Goal: Information Seeking & Learning: Understand process/instructions

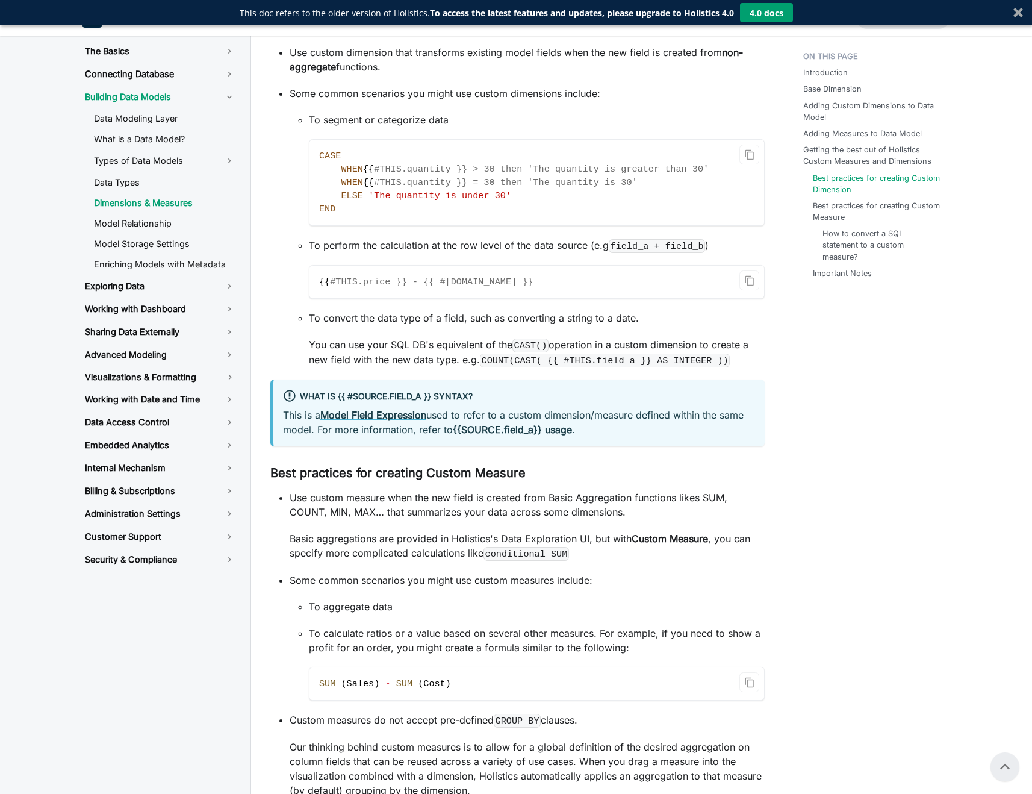
scroll to position [2377, 0]
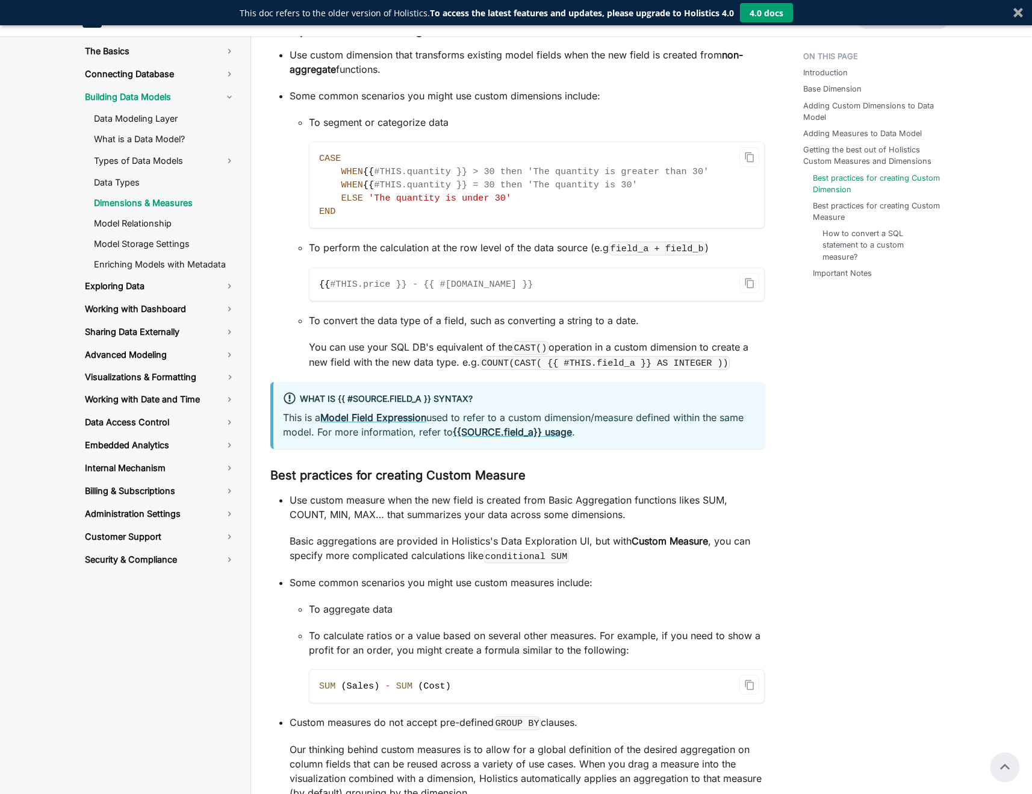
click at [677, 651] on p "To calculate ratios or a value based on several other measures. For example, if…" at bounding box center [537, 642] width 456 height 29
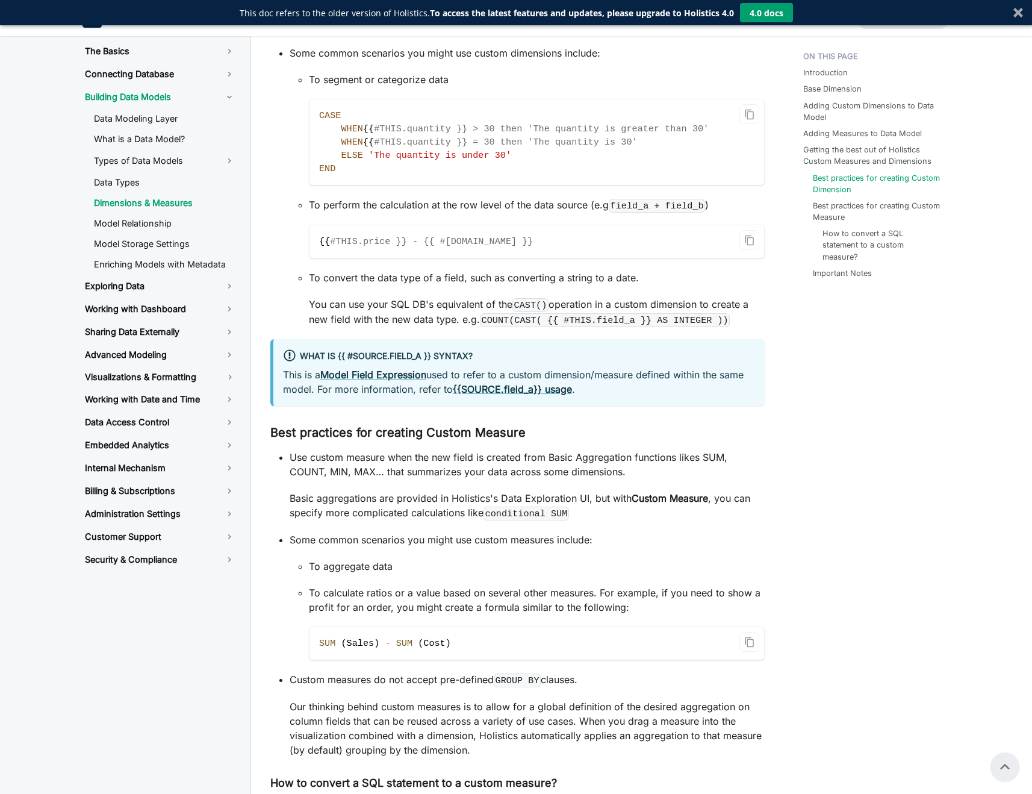
scroll to position [2388, 0]
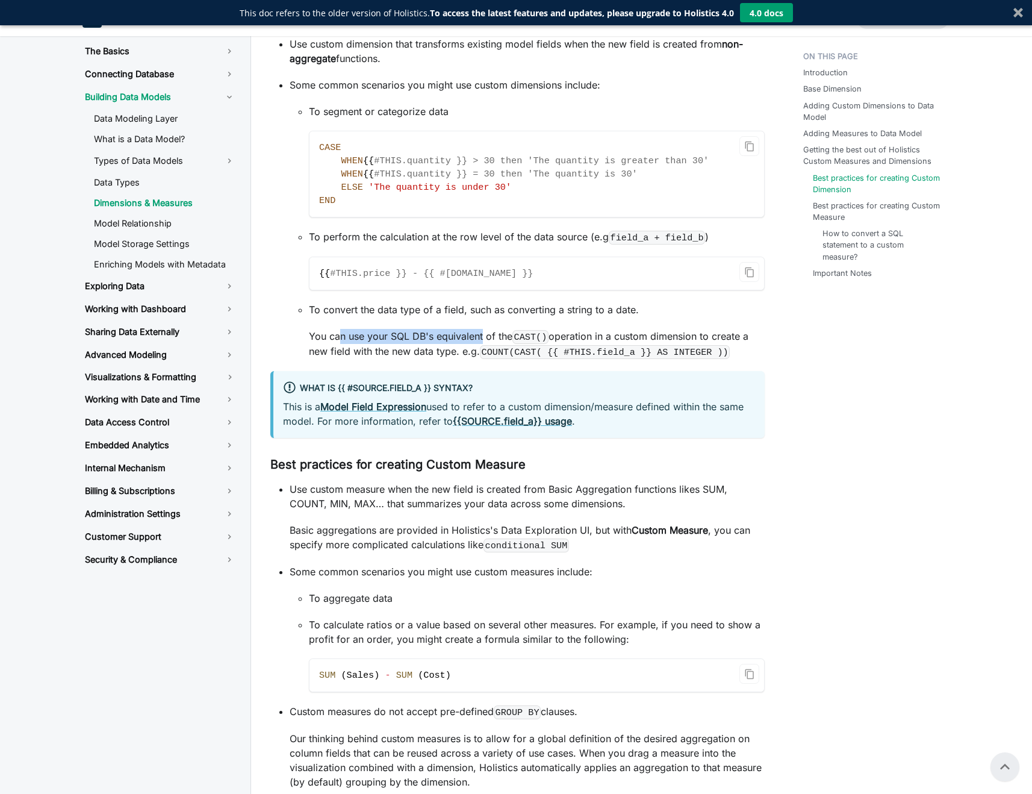
drag, startPoint x: 331, startPoint y: 352, endPoint x: 476, endPoint y: 348, distance: 145.2
click at [476, 348] on p "You can use your SQL DB's equivalent of the CAST() operation in a custom dimens…" at bounding box center [537, 344] width 456 height 30
drag, startPoint x: 518, startPoint y: 369, endPoint x: 699, endPoint y: 367, distance: 180.7
click at [699, 359] on code "COUNT(CAST( {{ #THIS.field_a }} AS INTEGER ))" at bounding box center [605, 352] width 250 height 14
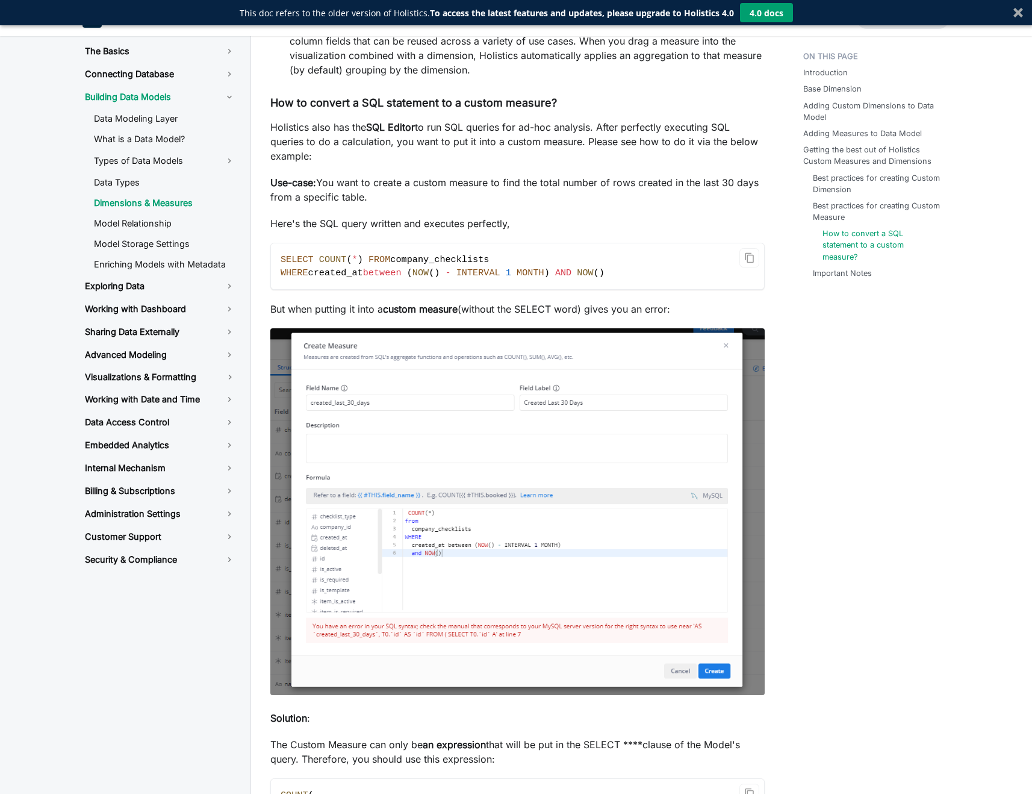
scroll to position [3103, 0]
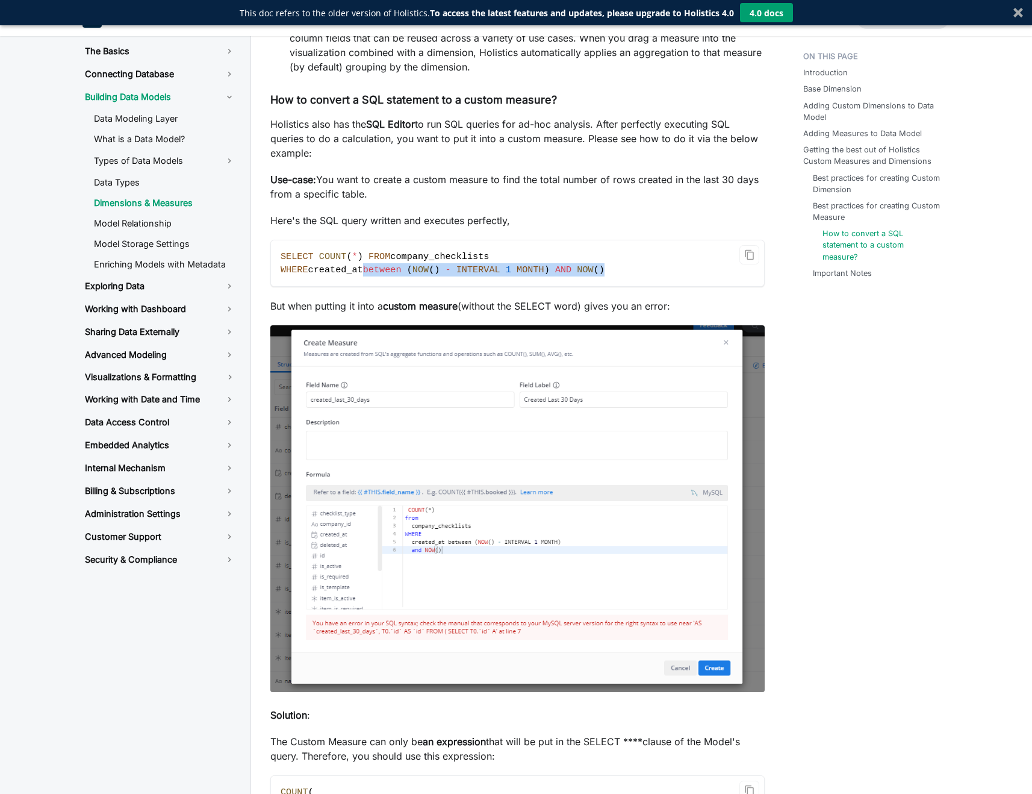
drag, startPoint x: 373, startPoint y: 285, endPoint x: 625, endPoint y: 284, distance: 251.1
click at [625, 284] on code "SELECT COUNT ( * ) FROM company_checklists WHERE created_at between ( NOW ( ) -…" at bounding box center [517, 263] width 493 height 46
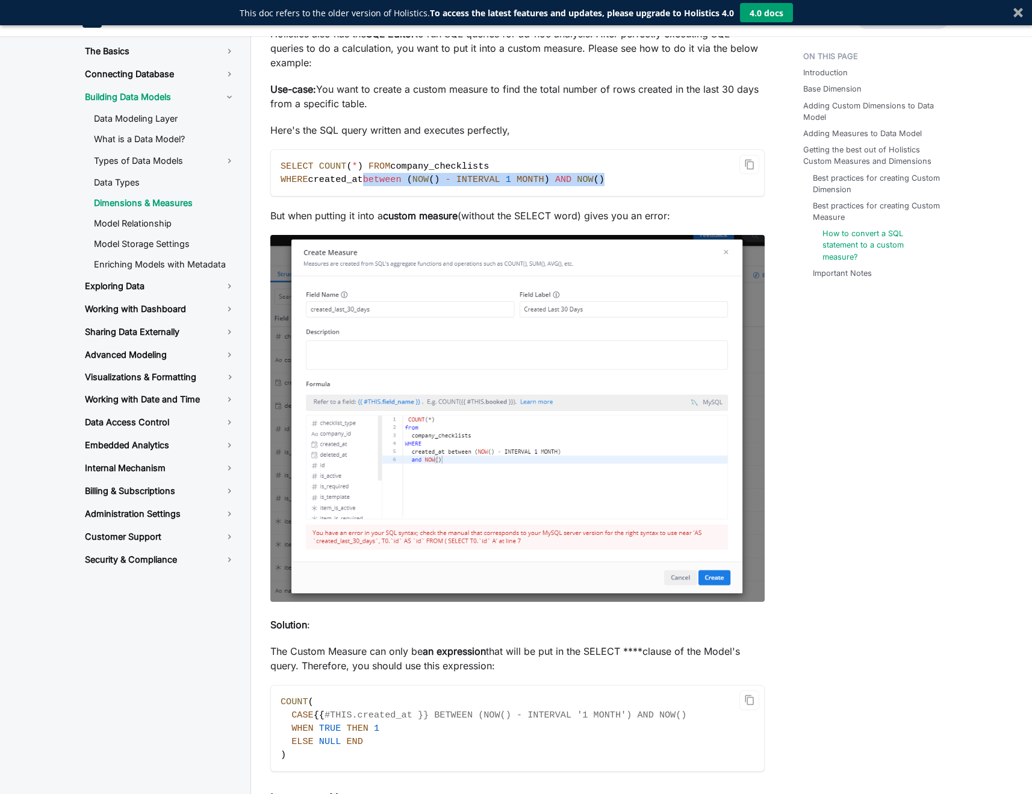
scroll to position [3196, 0]
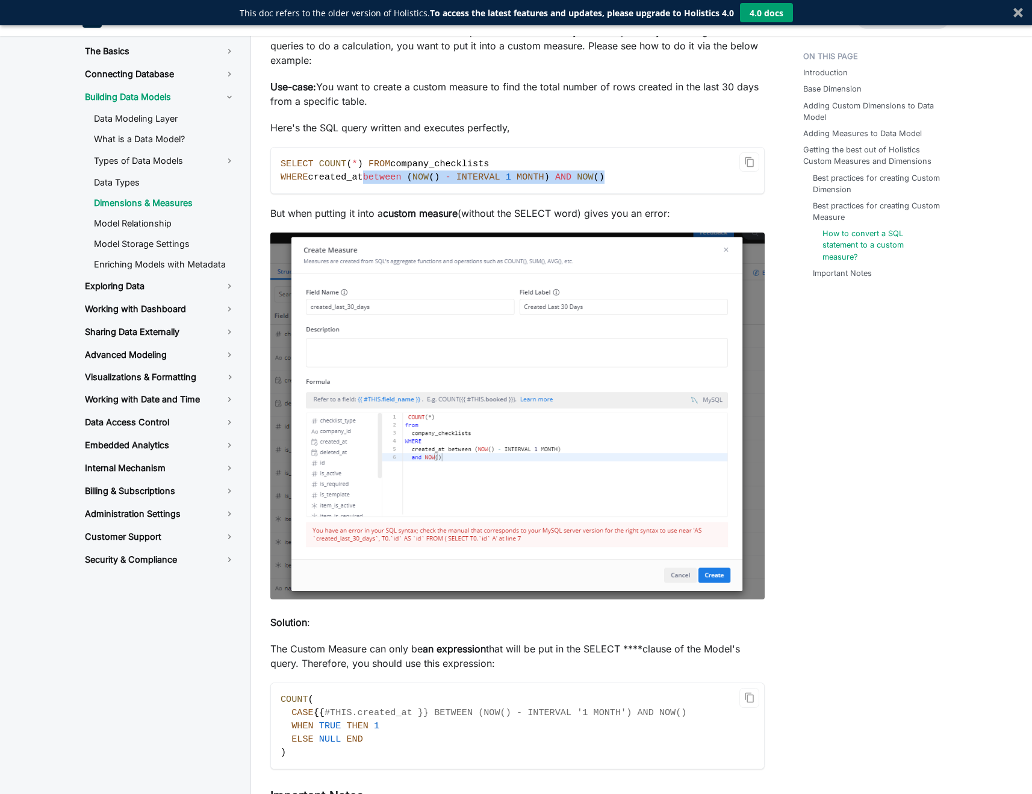
copy span "between ( NOW ( ) - INTERVAL 1 MONTH ) AND NOW ( )"
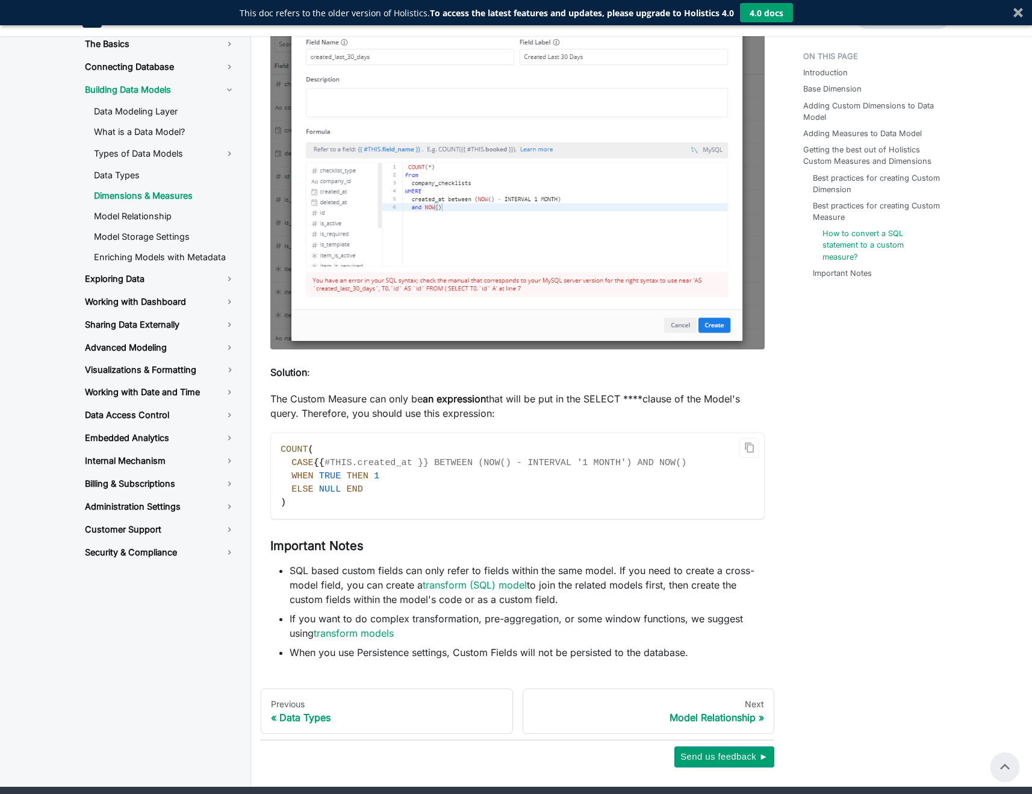
scroll to position [3445, 0]
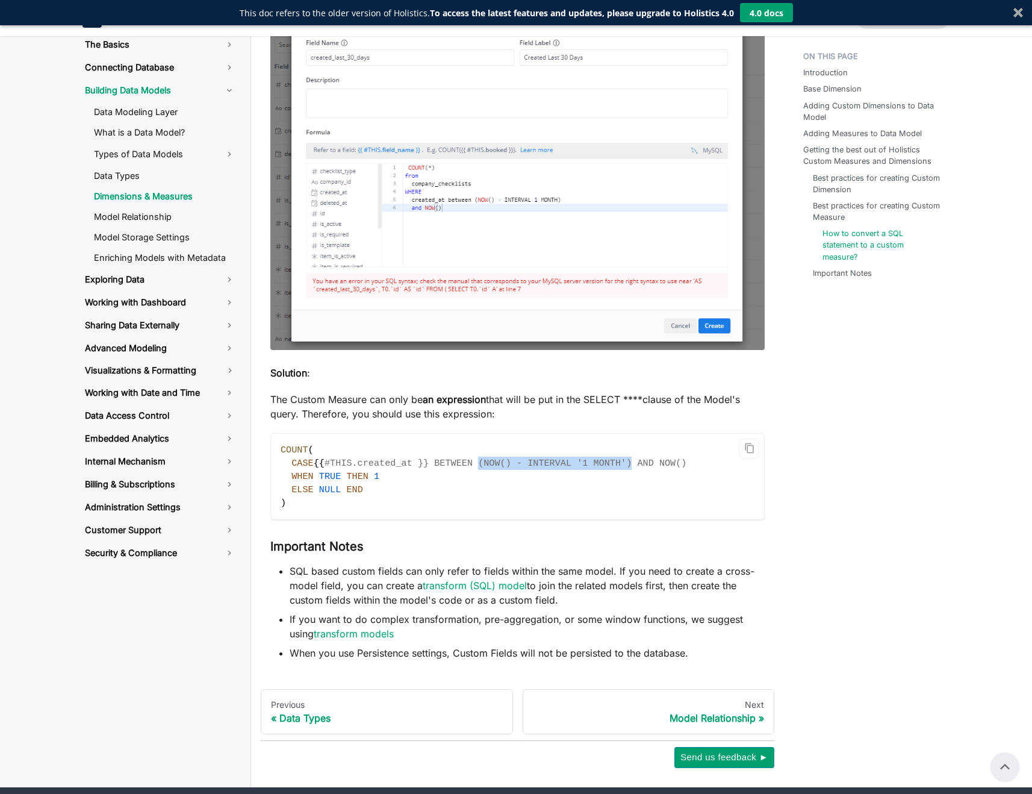
drag, startPoint x: 490, startPoint y: 479, endPoint x: 643, endPoint y: 475, distance: 152.4
click at [643, 469] on span "#THIS.created_at }} BETWEEN (NOW() - INTERVAL '1 MONTH') AND NOW()" at bounding box center [506, 463] width 363 height 11
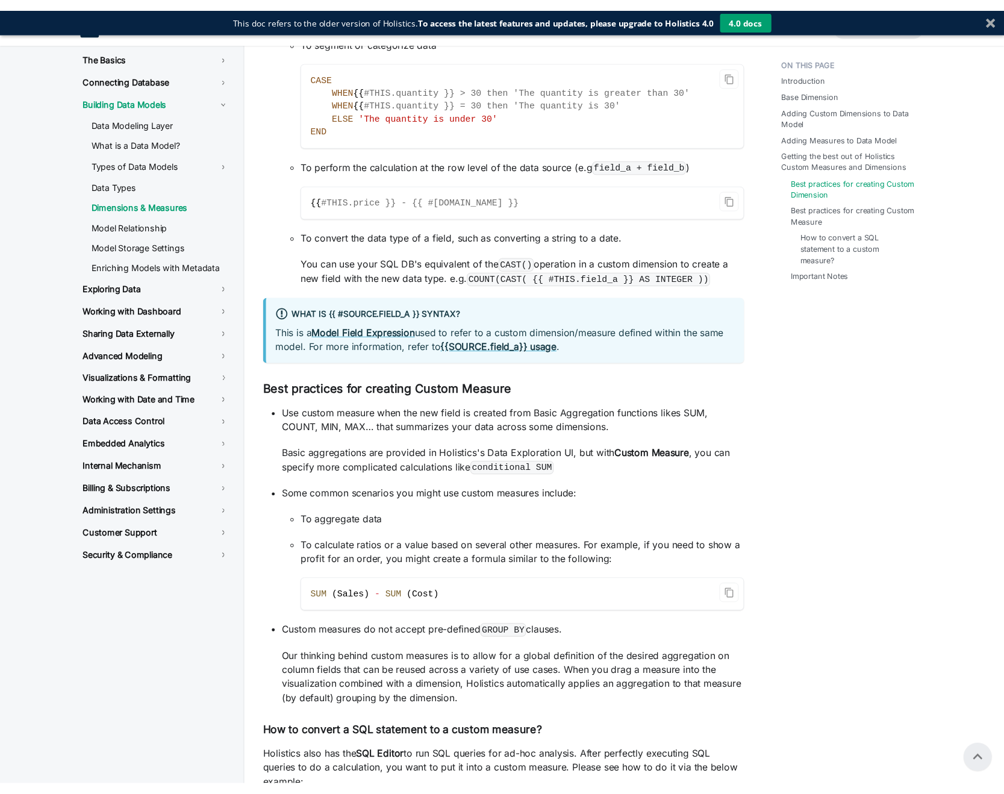
scroll to position [2463, 0]
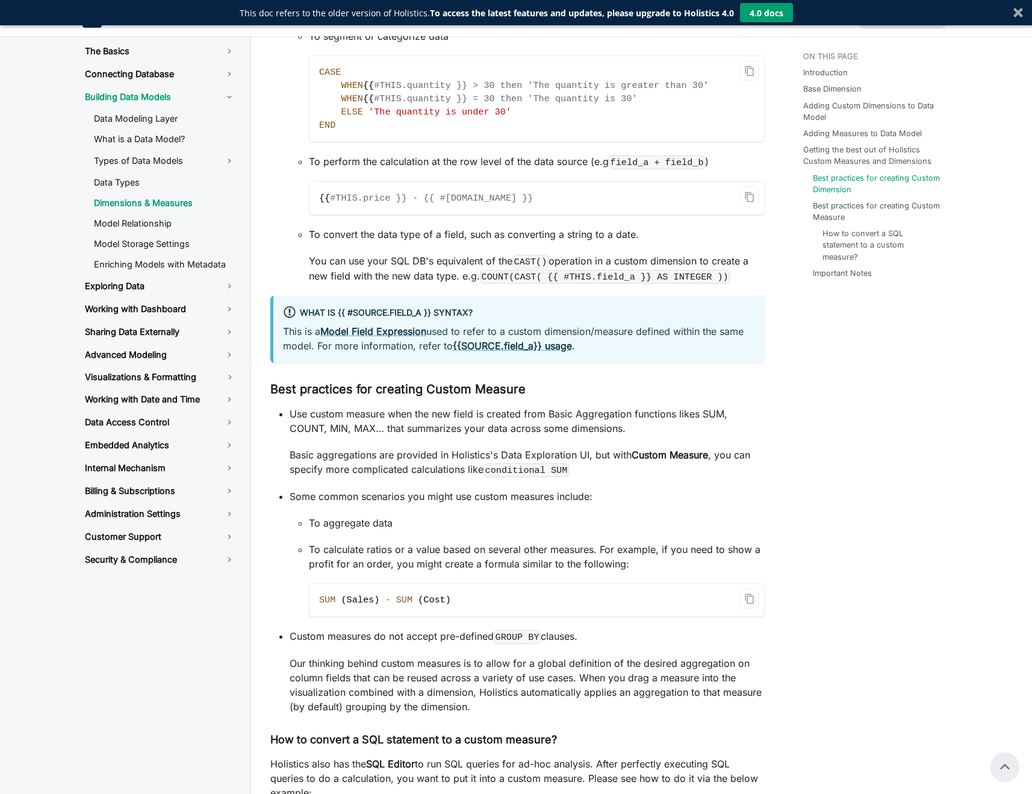
click at [523, 284] on code "COUNT(CAST( {{ #THIS.field_a }} AS INTEGER ))" at bounding box center [605, 277] width 250 height 14
drag, startPoint x: 516, startPoint y: 291, endPoint x: 545, endPoint y: 295, distance: 29.1
click at [545, 284] on code "COUNT(CAST( {{ #THIS.field_a }} AS INTEGER ))" at bounding box center [605, 277] width 250 height 14
copy code "CAST("
